Goal: Navigation & Orientation: Find specific page/section

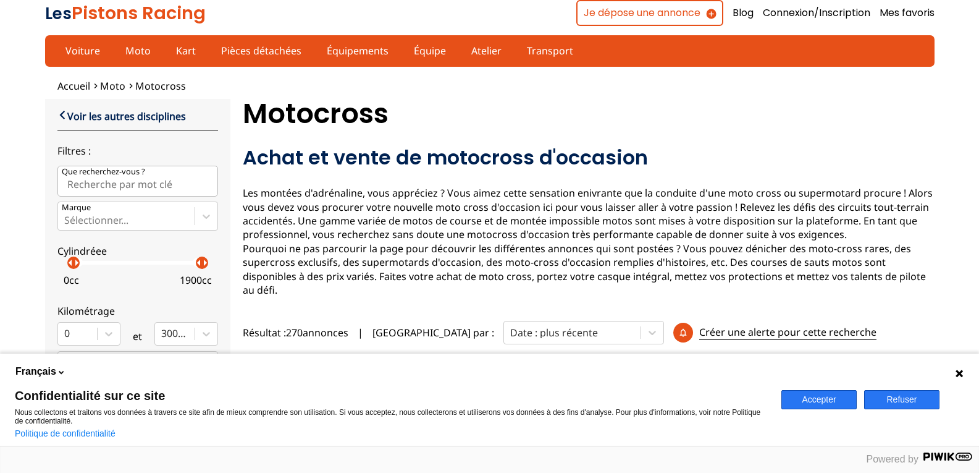
click at [825, 399] on button "Accepter" at bounding box center [819, 399] width 75 height 19
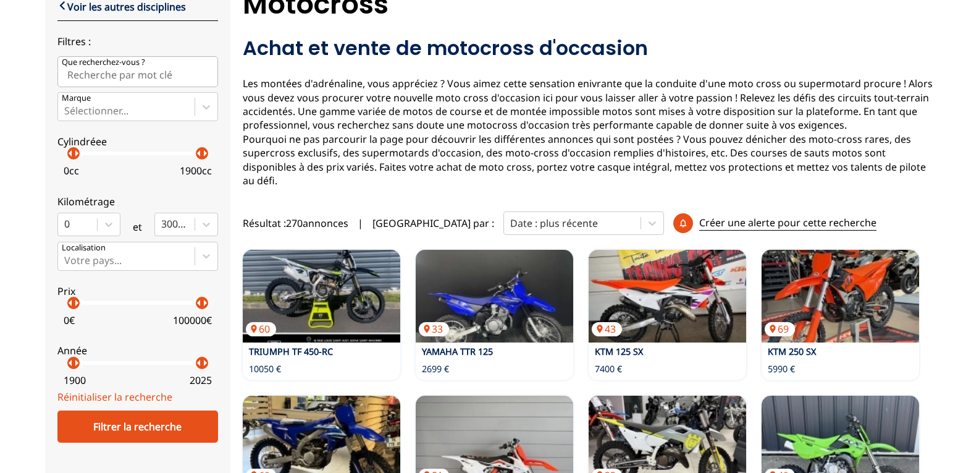
scroll to position [111, 0]
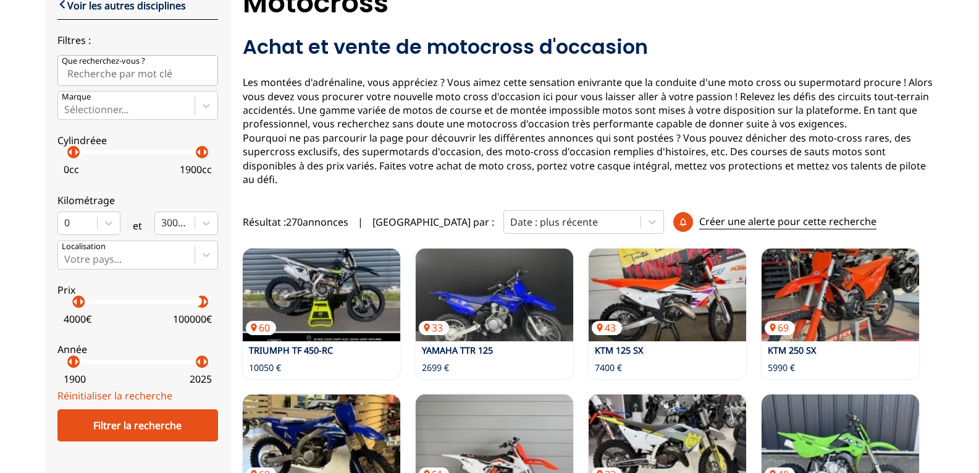
click at [78, 306] on p "arrow_right" at bounding box center [81, 301] width 15 height 15
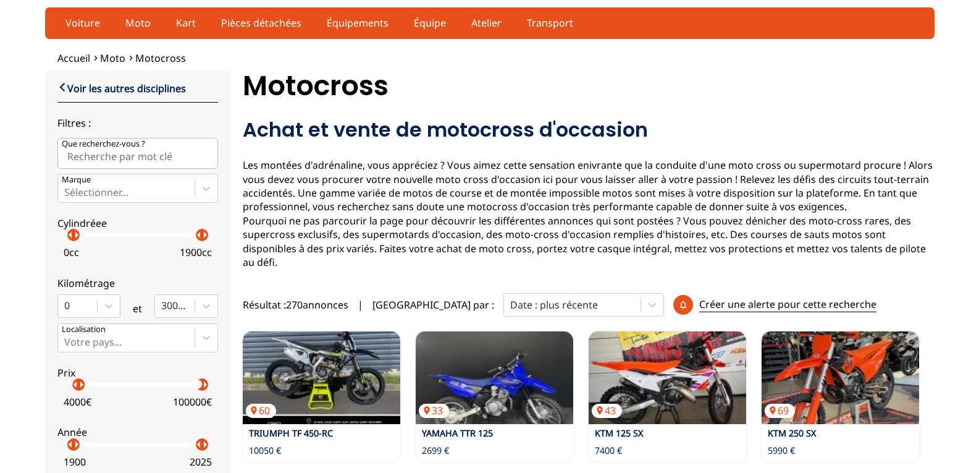
scroll to position [25, 0]
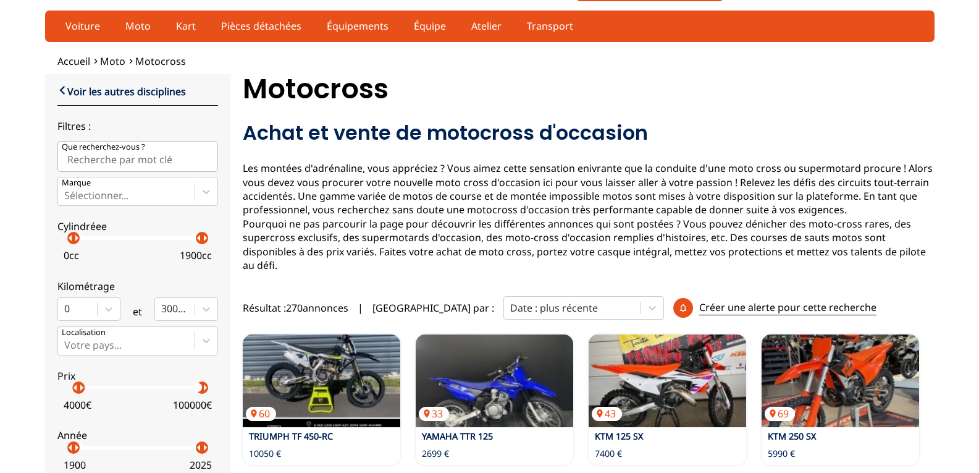
click at [123, 160] on input "Que recherchez-vous ?" at bounding box center [137, 156] width 161 height 31
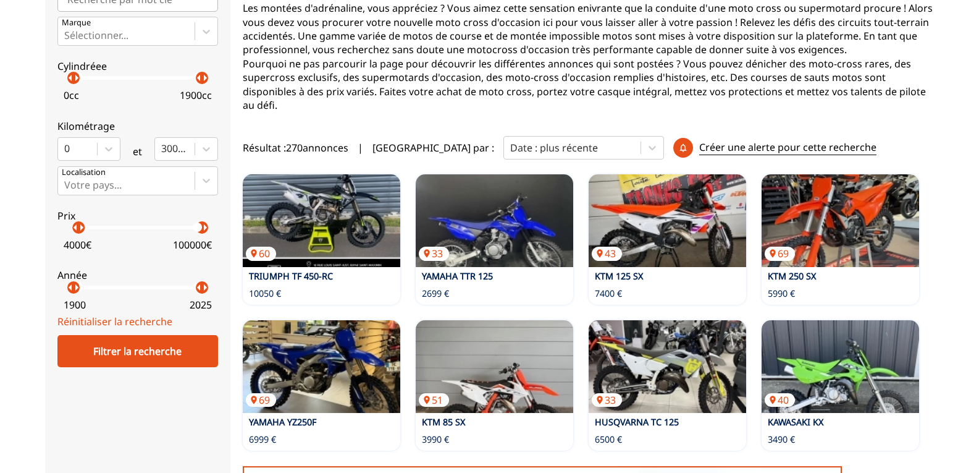
scroll to position [184, 0]
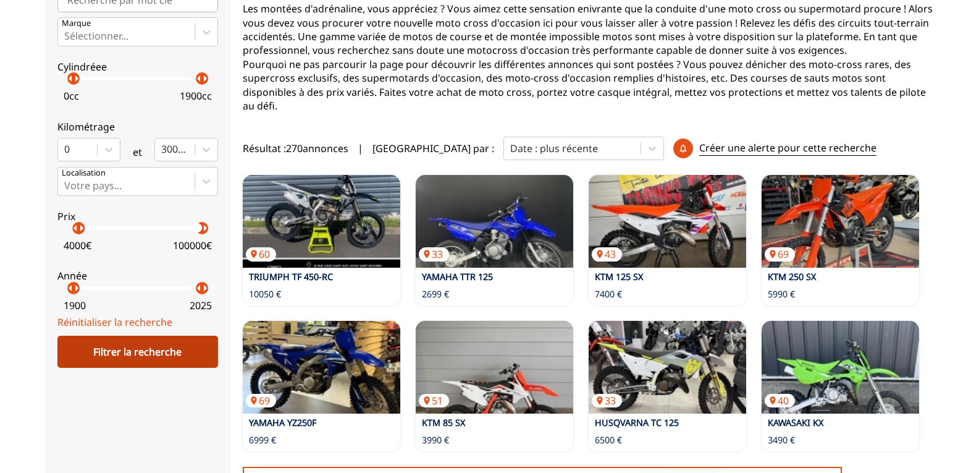
click at [202, 357] on div "Filtrer la recherche" at bounding box center [137, 352] width 161 height 32
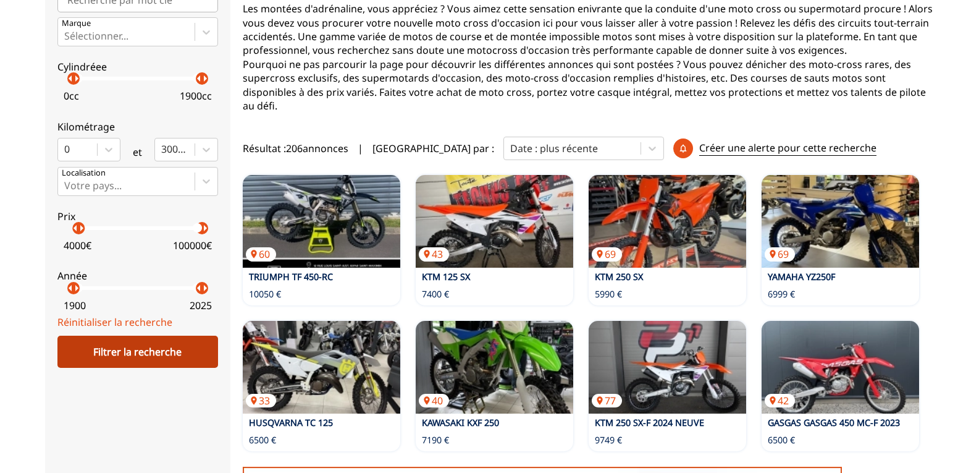
click at [182, 353] on div "Filtrer la recherche" at bounding box center [137, 352] width 161 height 32
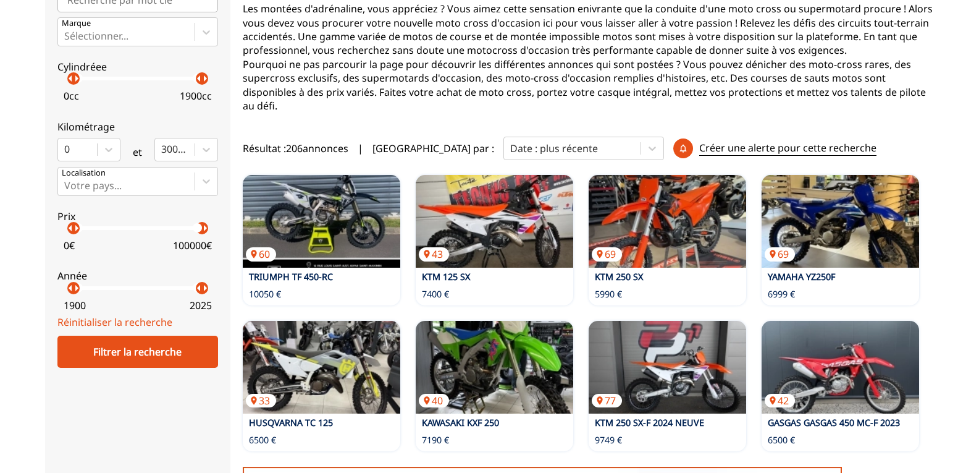
drag, startPoint x: 77, startPoint y: 230, endPoint x: 36, endPoint y: 227, distance: 40.3
click at [36, 227] on div "Accueil Moto Motocross close Voir les autres disciplines Filtres : Que recherch…" at bounding box center [489, 453] width 979 height 1117
drag, startPoint x: 205, startPoint y: 230, endPoint x: 80, endPoint y: 231, distance: 125.5
click at [80, 231] on p "arrow_right" at bounding box center [81, 228] width 15 height 15
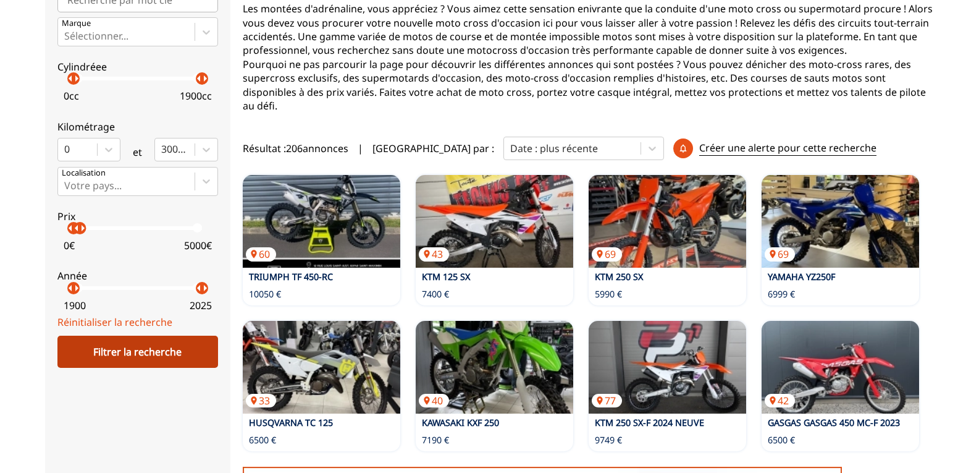
click at [143, 351] on div "Filtrer la recherche" at bounding box center [137, 352] width 161 height 32
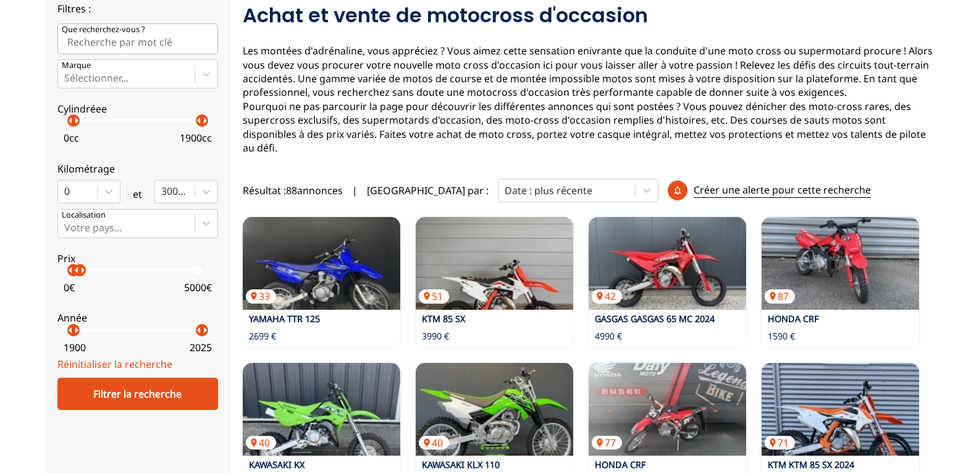
scroll to position [0, 0]
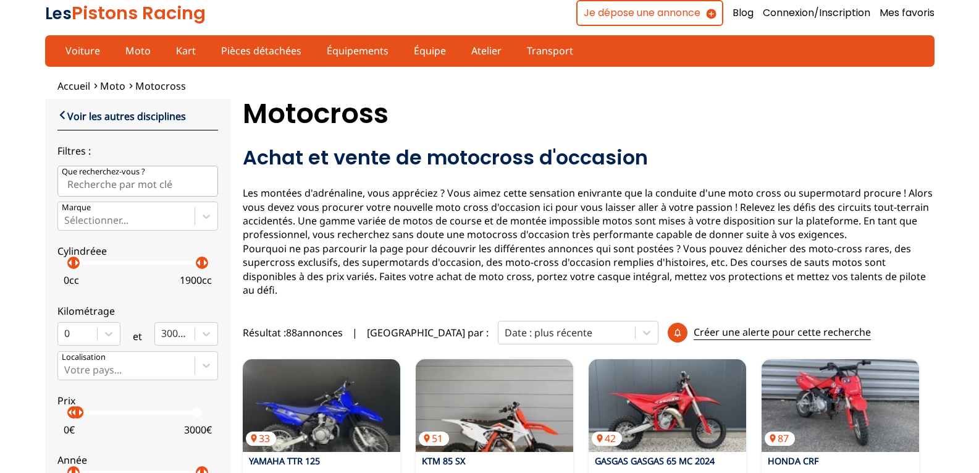
click at [77, 417] on p "arrow_right" at bounding box center [80, 412] width 15 height 15
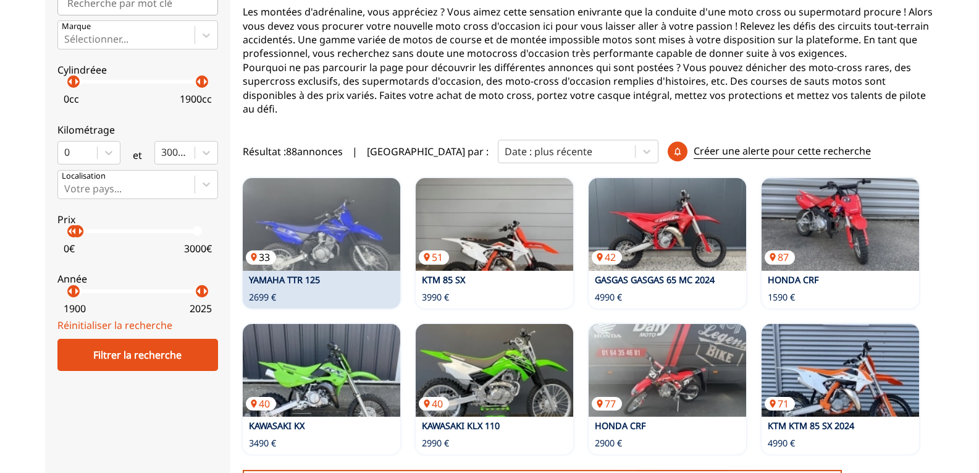
scroll to position [184, 0]
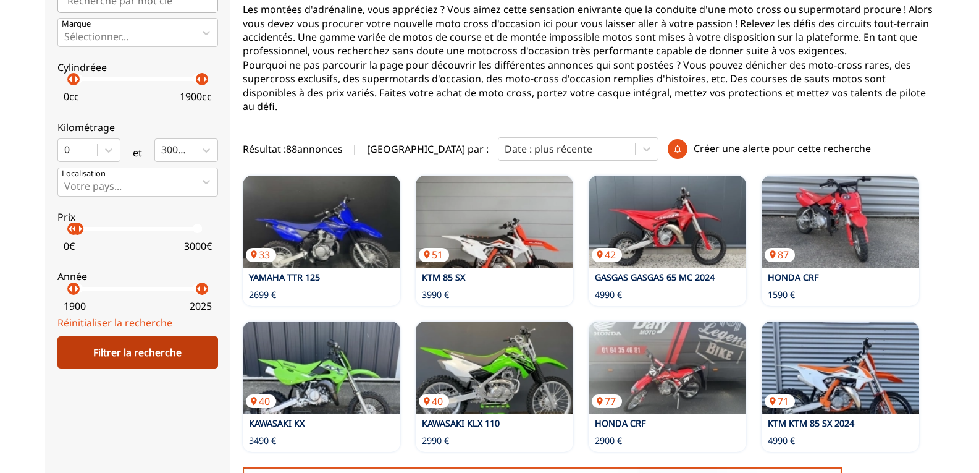
click at [166, 348] on div "Filtrer la recherche" at bounding box center [137, 352] width 161 height 32
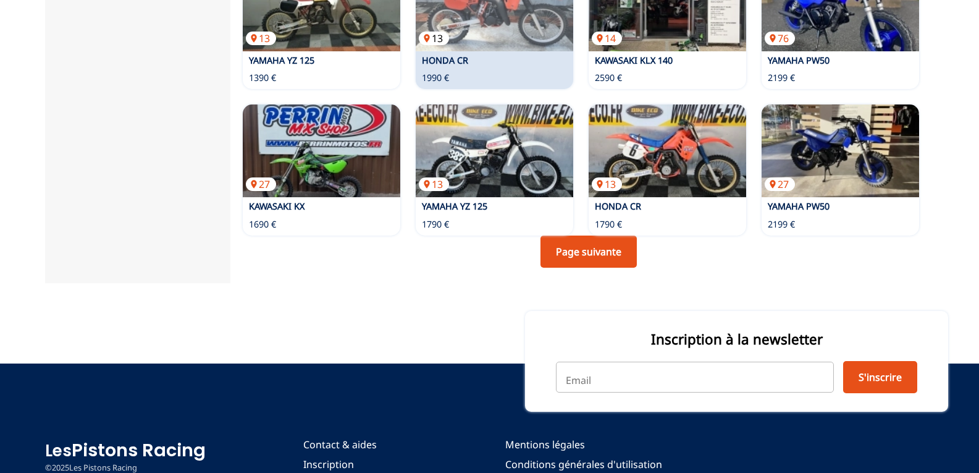
scroll to position [913, 0]
